Goal: Information Seeking & Learning: Find specific fact

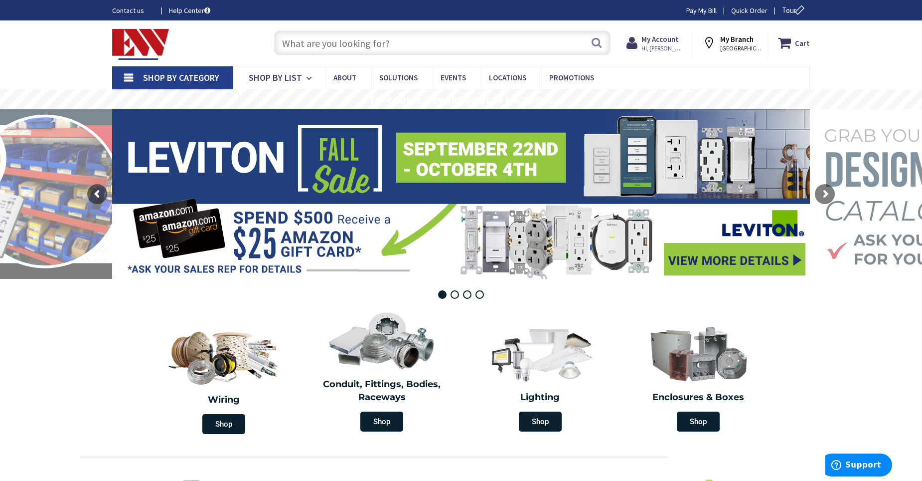
click at [418, 46] on input "text" at bounding box center [442, 42] width 336 height 25
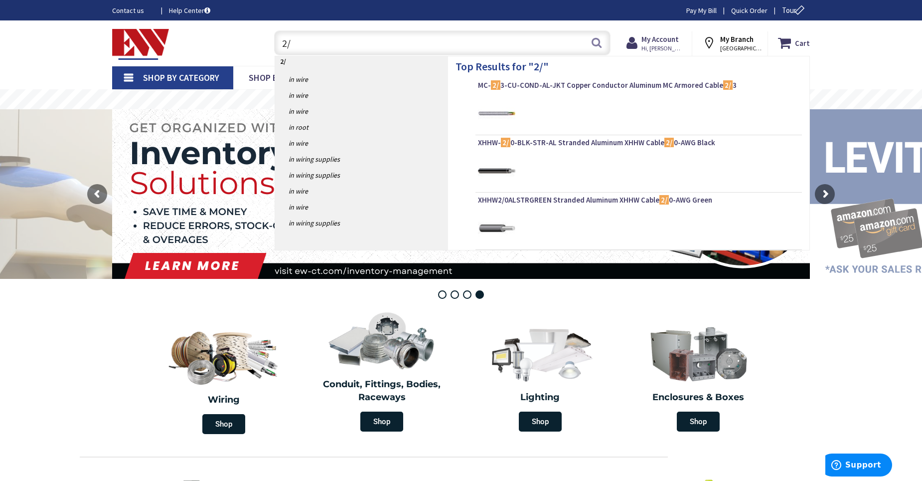
type input "2"
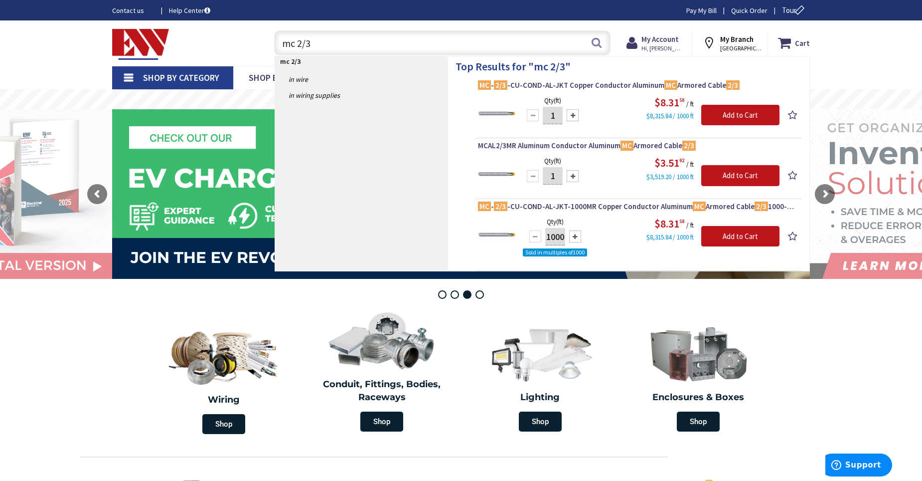
type input "mc 2/3"
click at [594, 40] on button "Search" at bounding box center [596, 42] width 13 height 22
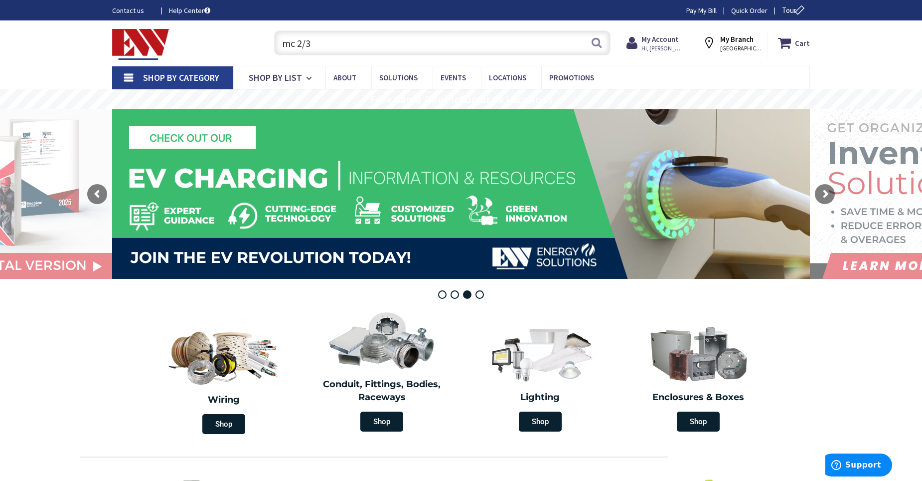
drag, startPoint x: 352, startPoint y: 48, endPoint x: 265, endPoint y: 59, distance: 87.4
click at [265, 59] on div "Toggle Nav mc 2/3 mc 2/3 Search Cart My Cart Close You have no items in your sh…" at bounding box center [461, 42] width 713 height 33
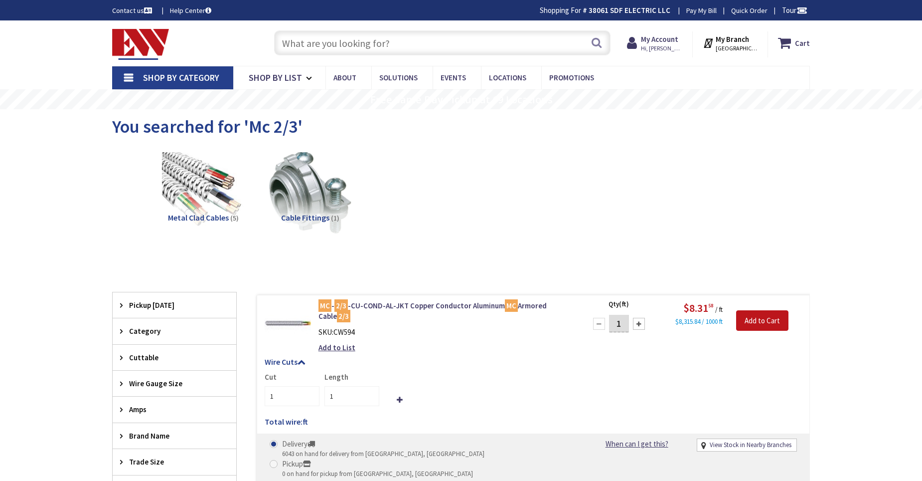
click at [360, 37] on input "text" at bounding box center [442, 42] width 336 height 25
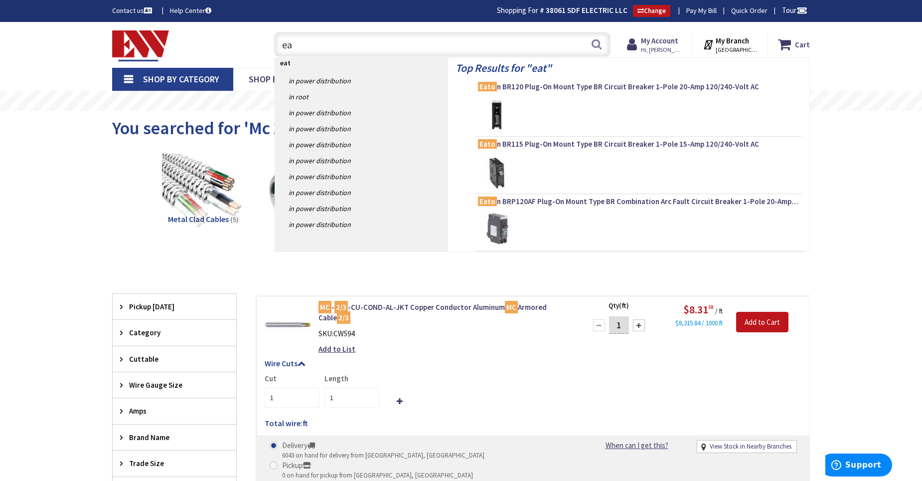
type input "e"
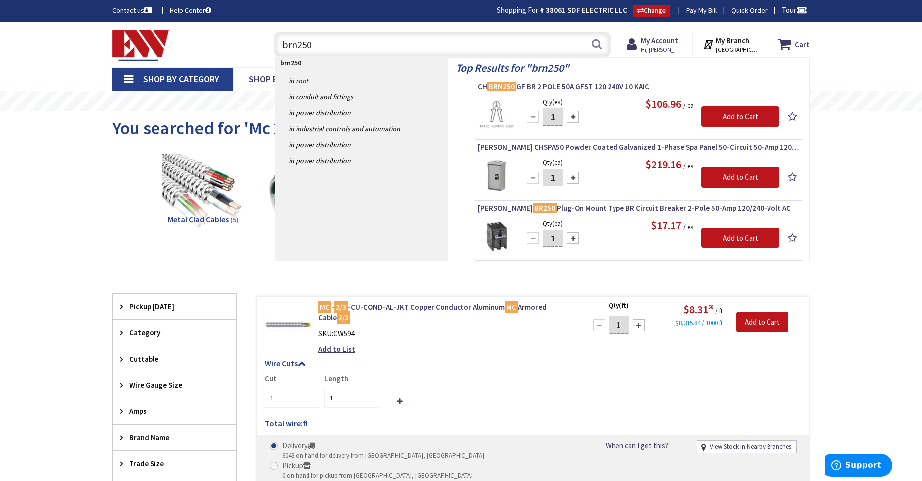
type input "brn250"
